Goal: Information Seeking & Learning: Learn about a topic

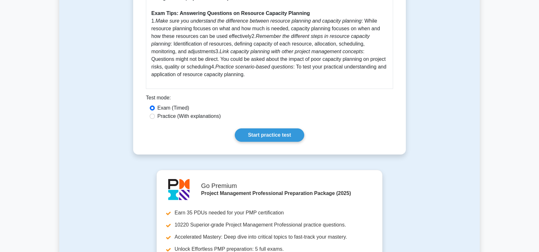
scroll to position [351, 0]
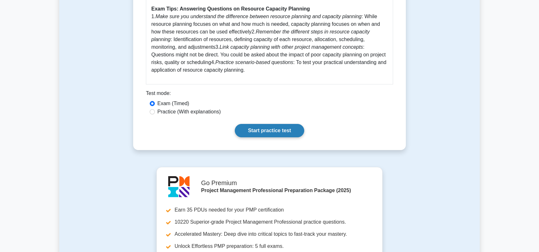
click at [266, 128] on link "Start practice test" at bounding box center [269, 130] width 69 height 13
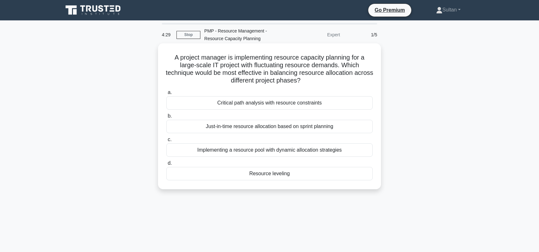
click at [295, 151] on div "Implementing a resource pool with dynamic allocation strategies" at bounding box center [269, 149] width 207 height 13
click at [166, 142] on input "c. Implementing a resource pool with dynamic allocation strategies" at bounding box center [166, 140] width 0 height 4
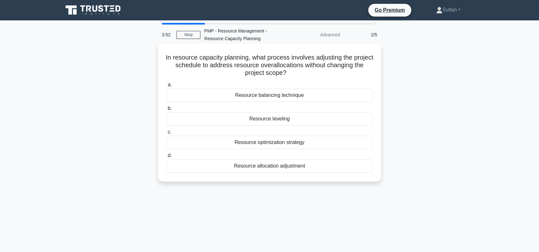
click at [286, 168] on div "Resource allocation adjustment" at bounding box center [269, 165] width 207 height 13
click at [166, 158] on input "d. Resource allocation adjustment" at bounding box center [166, 156] width 0 height 4
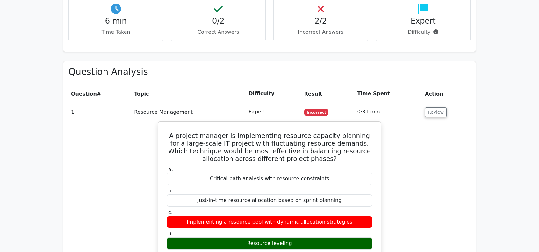
scroll to position [382, 0]
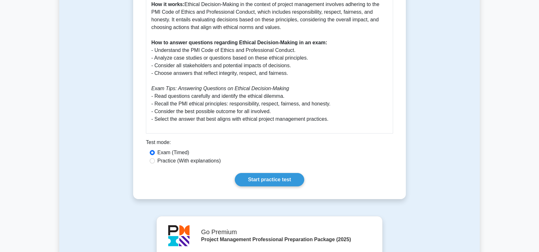
scroll to position [287, 0]
click at [253, 178] on link "Start practice test" at bounding box center [269, 178] width 69 height 13
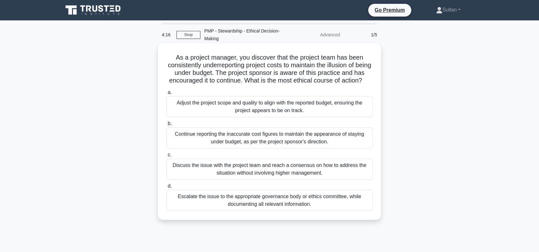
click at [256, 205] on div "Escalate the issue to the appropriate governance body or ethics committee, whil…" at bounding box center [269, 200] width 207 height 21
click at [166, 188] on input "d. Escalate the issue to the appropriate governance body or ethics committee, w…" at bounding box center [166, 186] width 0 height 4
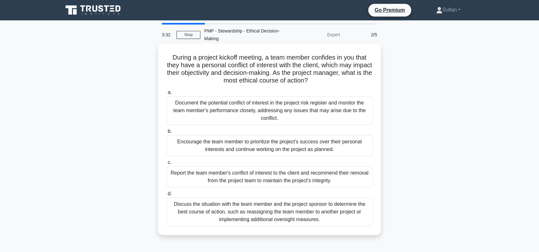
click at [298, 212] on div "Discuss the situation with the team member and the project sponsor to determine…" at bounding box center [269, 212] width 207 height 29
click at [166, 196] on input "d. Discuss the situation with the team member and the project sponsor to determ…" at bounding box center [166, 194] width 0 height 4
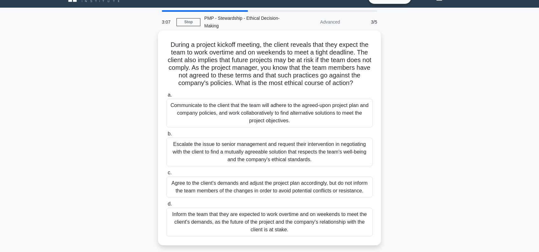
scroll to position [32, 0]
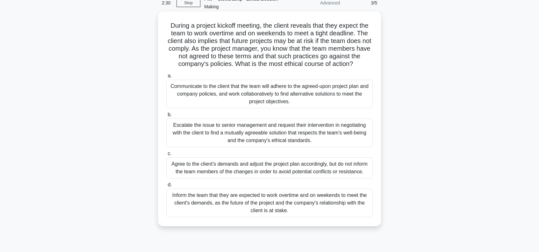
click at [252, 136] on div "Escalate the issue to senior management and request their intervention in negot…" at bounding box center [269, 133] width 207 height 29
click at [166, 117] on input "b. Escalate the issue to senior management and request their intervention in ne…" at bounding box center [166, 115] width 0 height 4
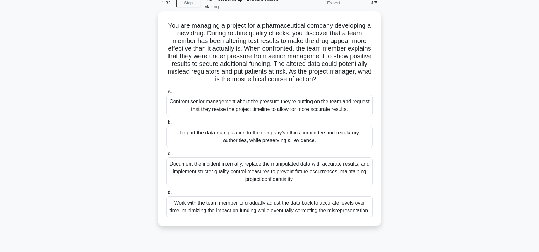
click at [286, 135] on div "Report the data manipulation to the company's ethics committee and regulatory a…" at bounding box center [269, 136] width 207 height 21
click at [166, 125] on input "b. Report the data manipulation to the company's ethics committee and regulator…" at bounding box center [166, 122] width 0 height 4
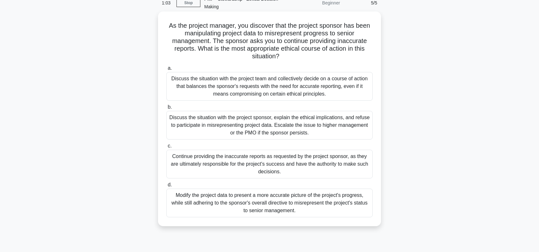
click at [295, 129] on div "Discuss the situation with the project sponsor, explain the ethical implication…" at bounding box center [269, 125] width 207 height 29
click at [166, 109] on input "b. Discuss the situation with the project sponsor, explain the ethical implicat…" at bounding box center [166, 107] width 0 height 4
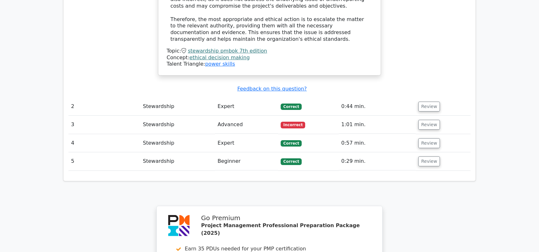
scroll to position [829, 0]
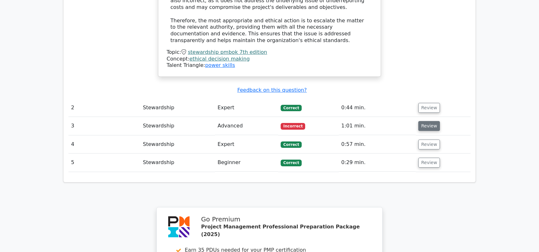
click at [426, 121] on button "Review" at bounding box center [430, 126] width 22 height 10
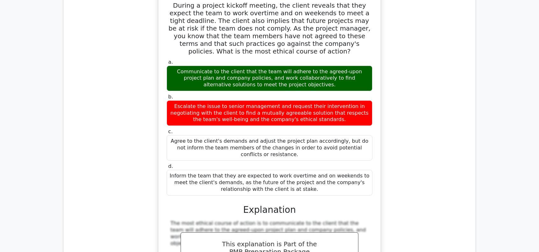
scroll to position [861, 0]
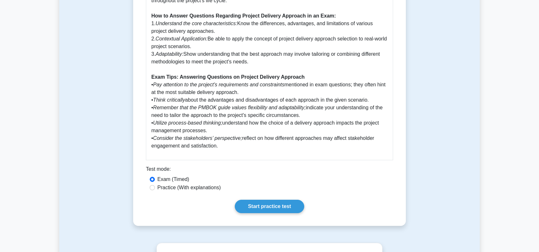
scroll to position [382, 0]
click at [272, 203] on link "Start practice test" at bounding box center [269, 205] width 69 height 13
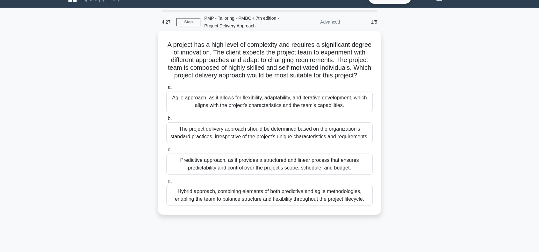
scroll to position [32, 0]
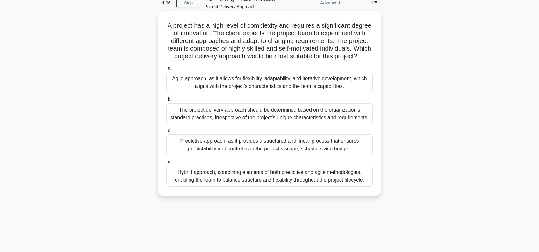
click at [241, 93] on div "Agile approach, as it allows for flexibility, adaptability, and iterative devel…" at bounding box center [269, 82] width 207 height 21
click at [166, 70] on input "a. Agile approach, as it allows for flexibility, adaptability, and iterative de…" at bounding box center [166, 68] width 0 height 4
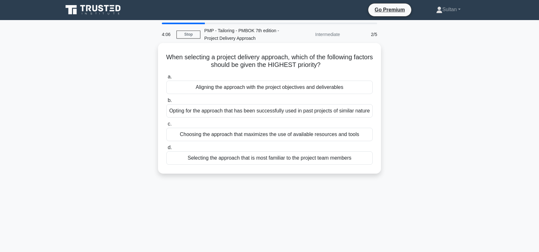
scroll to position [0, 0]
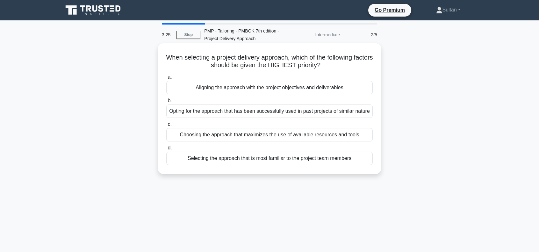
click at [278, 88] on div "Aligning the approach with the project objectives and deliverables" at bounding box center [269, 87] width 207 height 13
click at [166, 79] on input "a. Aligning the approach with the project objectives and deliverables" at bounding box center [166, 77] width 0 height 4
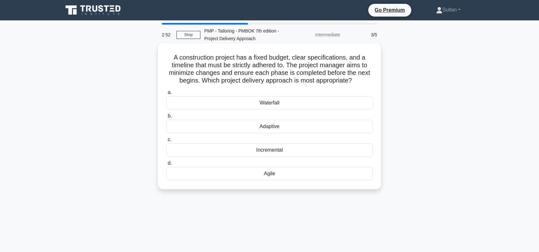
click at [266, 153] on div "Incremental" at bounding box center [269, 149] width 207 height 13
click at [166, 142] on input "c. Incremental" at bounding box center [166, 140] width 0 height 4
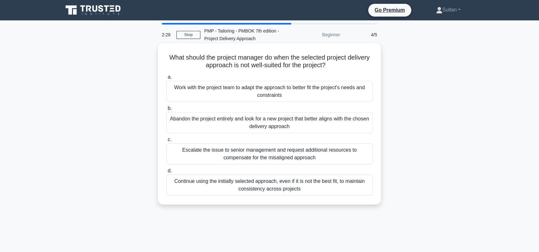
click at [245, 94] on div "Work with the project team to adapt the approach to better fit the project's ne…" at bounding box center [269, 91] width 207 height 21
click at [166, 79] on input "a. Work with the project team to adapt the approach to better fit the project's…" at bounding box center [166, 77] width 0 height 4
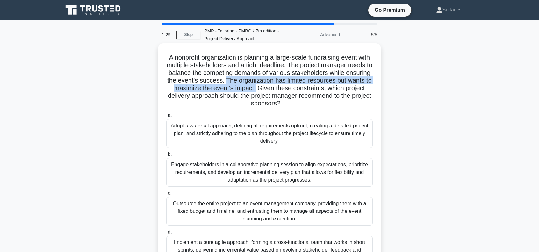
drag, startPoint x: 251, startPoint y: 81, endPoint x: 280, endPoint y: 87, distance: 29.9
click at [280, 87] on h5 "A nonprofit organization is planning a large-scale fundraising event with multi…" at bounding box center [270, 81] width 208 height 54
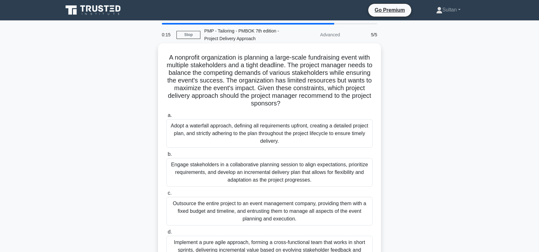
click at [298, 172] on div "Engage stakeholders in a collaborative planning session to align expectations, …" at bounding box center [269, 172] width 207 height 29
click at [166, 157] on input "b. Engage stakeholders in a collaborative planning session to align expectation…" at bounding box center [166, 154] width 0 height 4
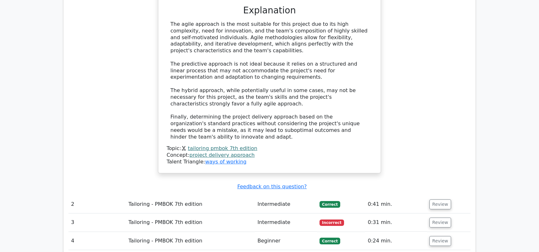
scroll to position [733, 0]
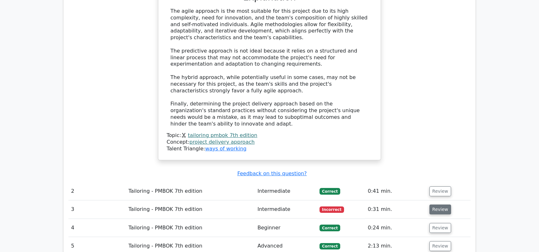
click at [443, 205] on button "Review" at bounding box center [441, 210] width 22 height 10
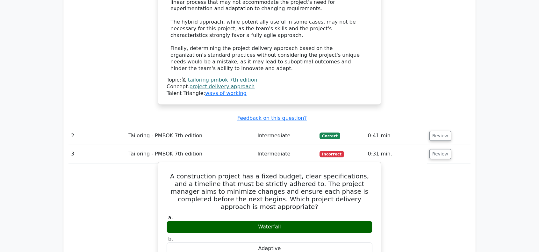
scroll to position [797, 0]
